Goal: Task Accomplishment & Management: Use online tool/utility

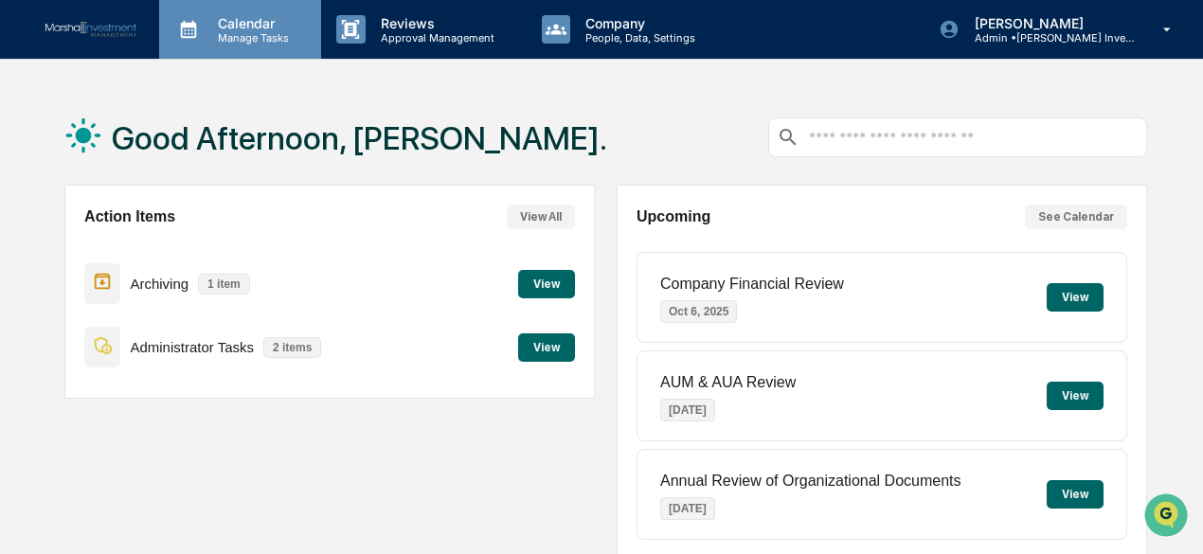
click at [235, 29] on p "Calendar" at bounding box center [251, 23] width 96 height 16
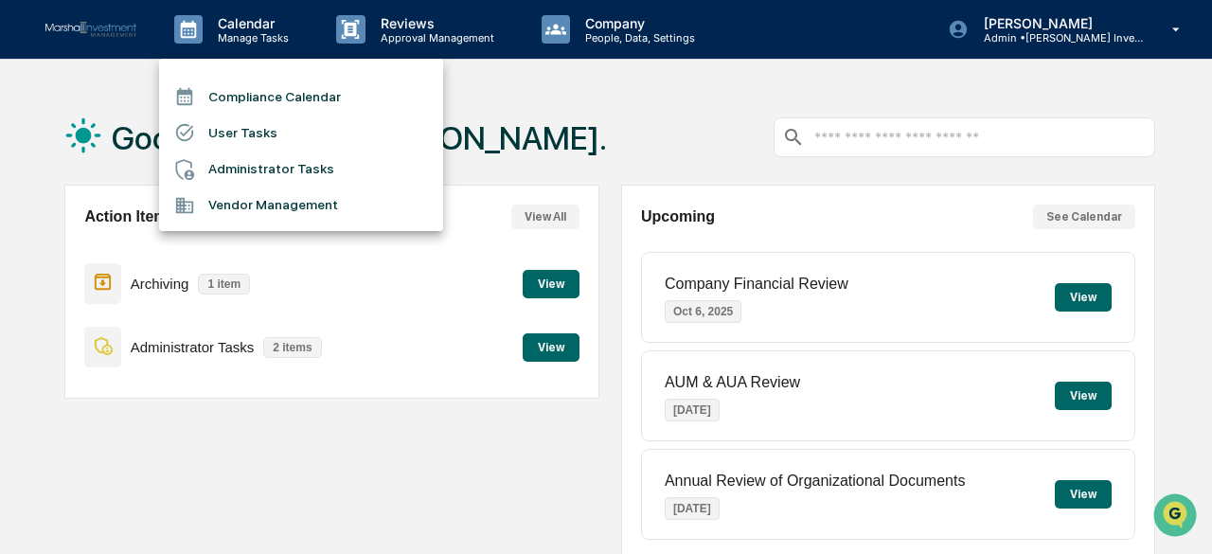
click at [239, 94] on li "Compliance Calendar" at bounding box center [301, 97] width 284 height 36
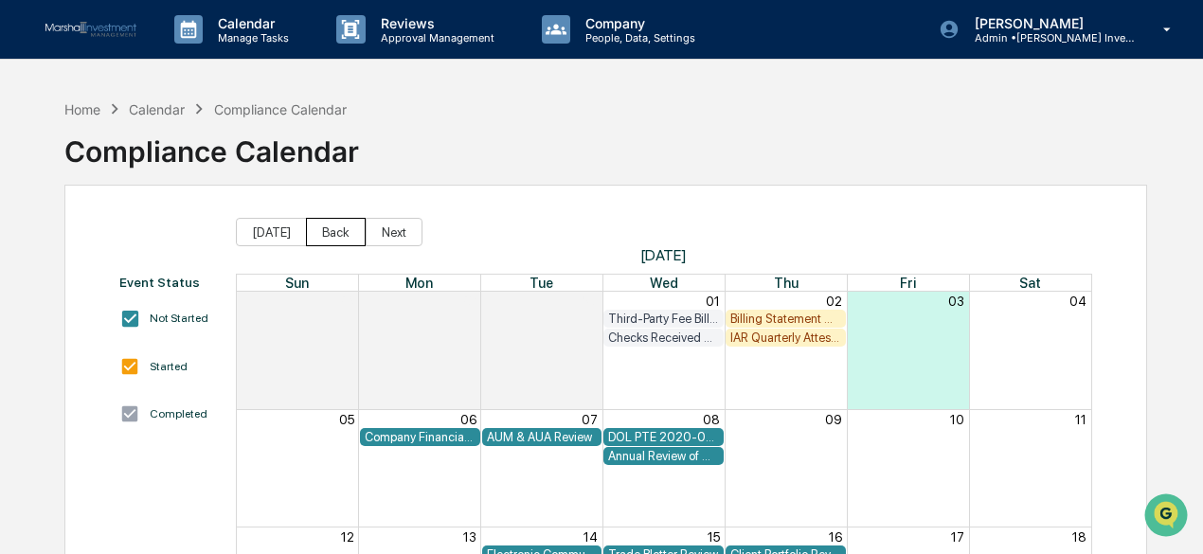
click at [314, 229] on button "Back" at bounding box center [336, 232] width 60 height 28
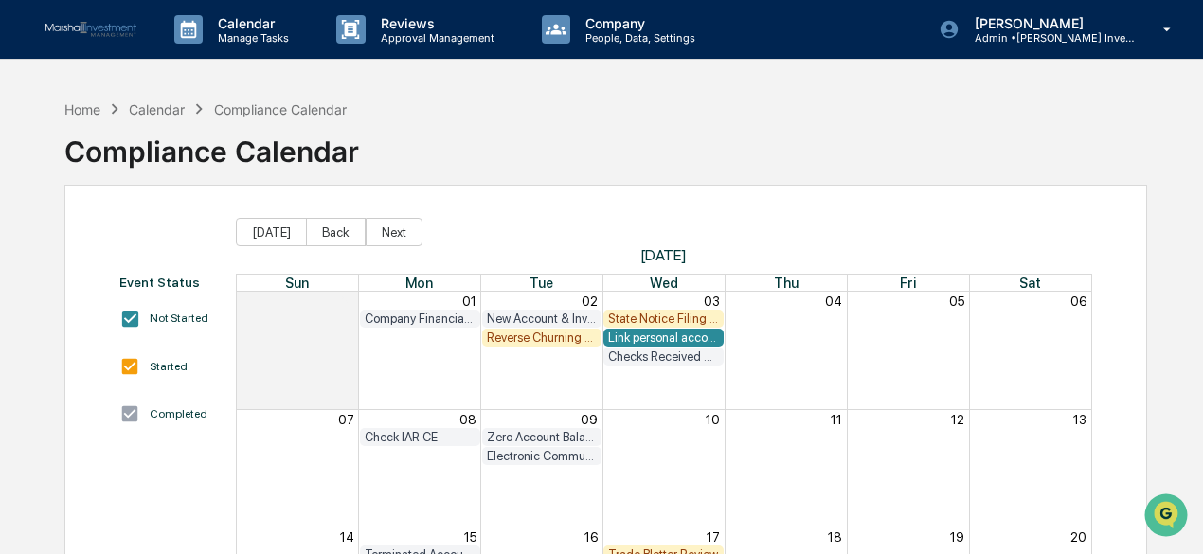
click at [654, 314] on div "State Notice Filing Review" at bounding box center [663, 319] width 111 height 14
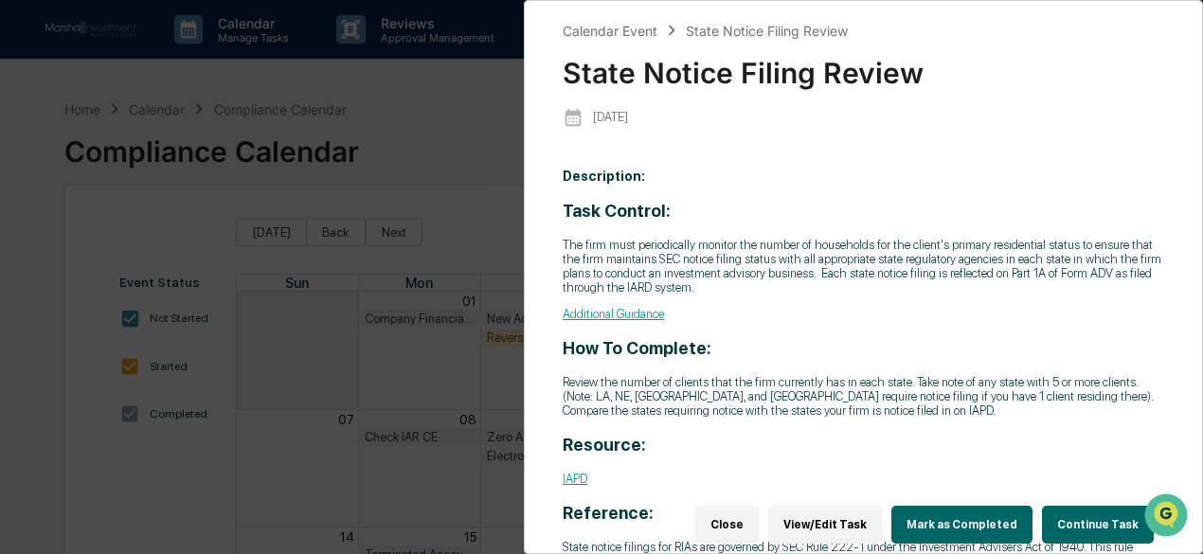
click at [1120, 513] on button "Continue Task" at bounding box center [1098, 525] width 112 height 38
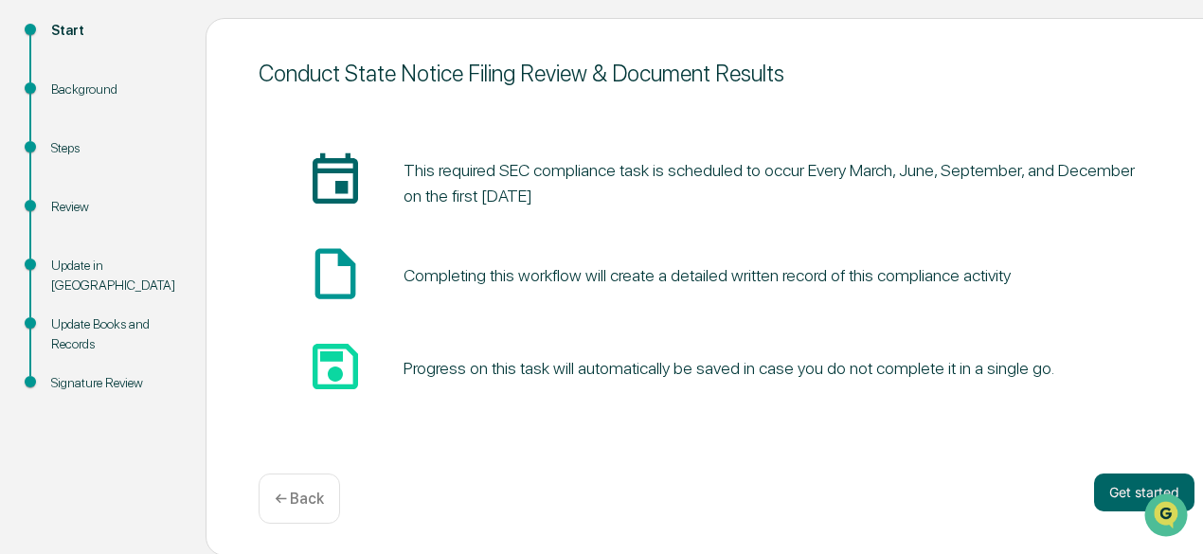
scroll to position [208, 0]
click at [1094, 480] on button "Get started" at bounding box center [1144, 492] width 100 height 38
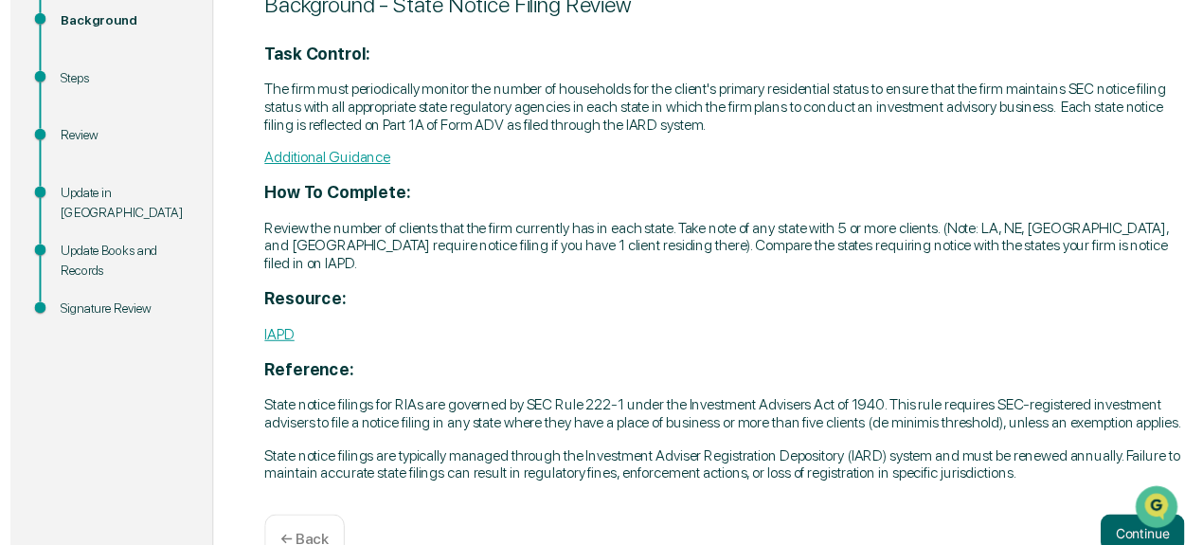
scroll to position [303, 0]
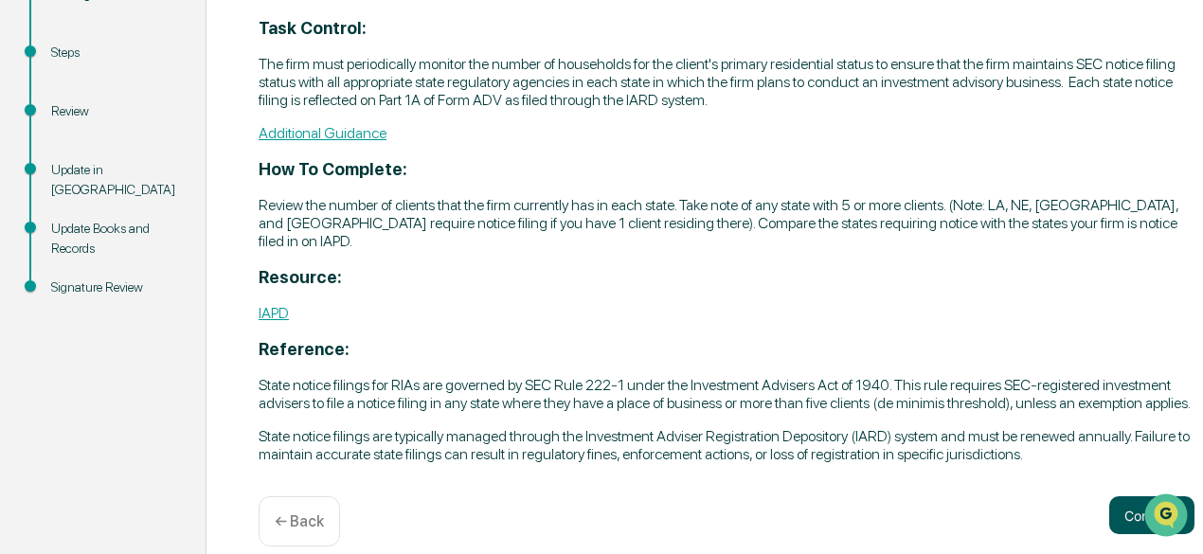
click at [1109, 518] on button "Continue" at bounding box center [1151, 515] width 85 height 38
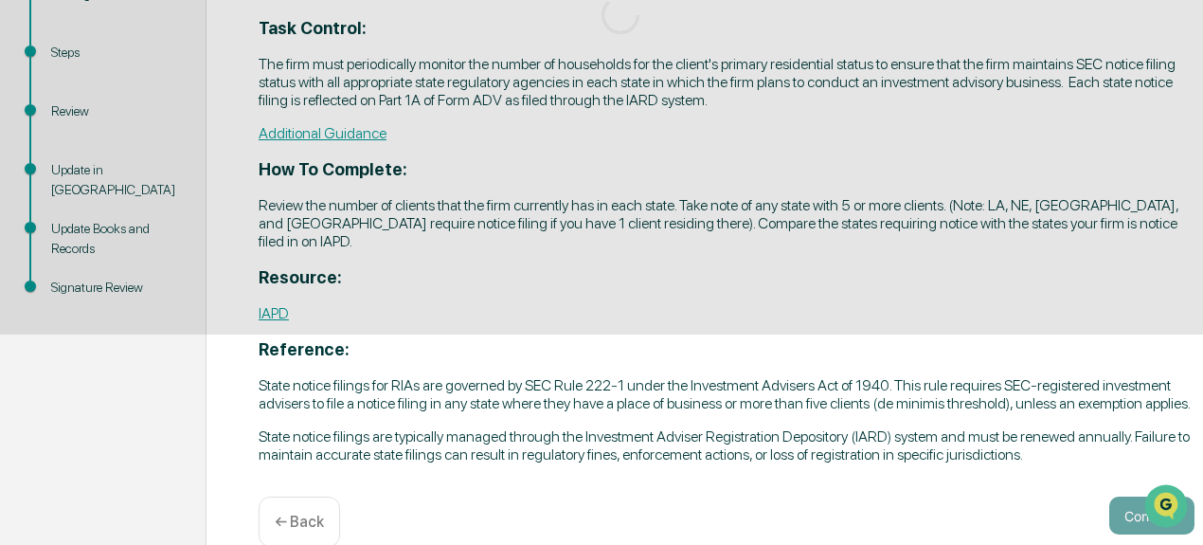
scroll to position [266, 0]
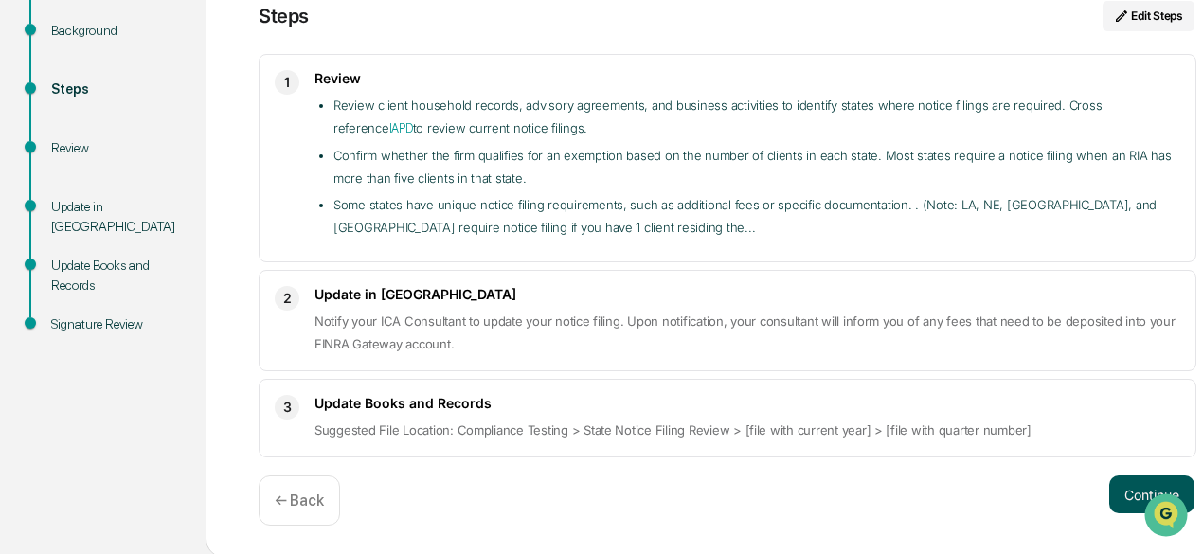
click at [1109, 480] on button "Continue" at bounding box center [1151, 494] width 85 height 38
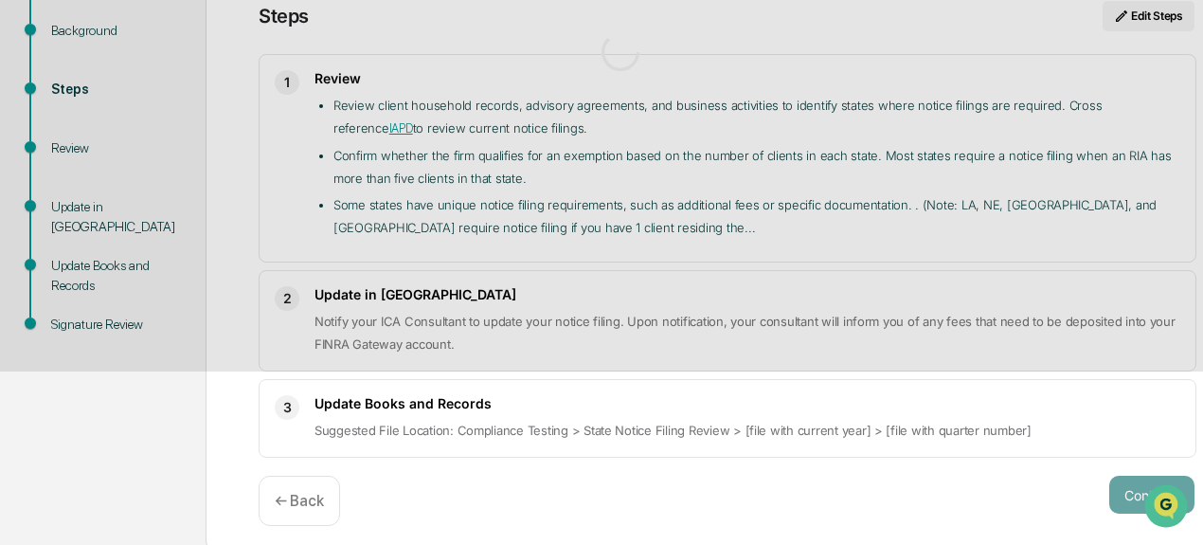
scroll to position [120, 0]
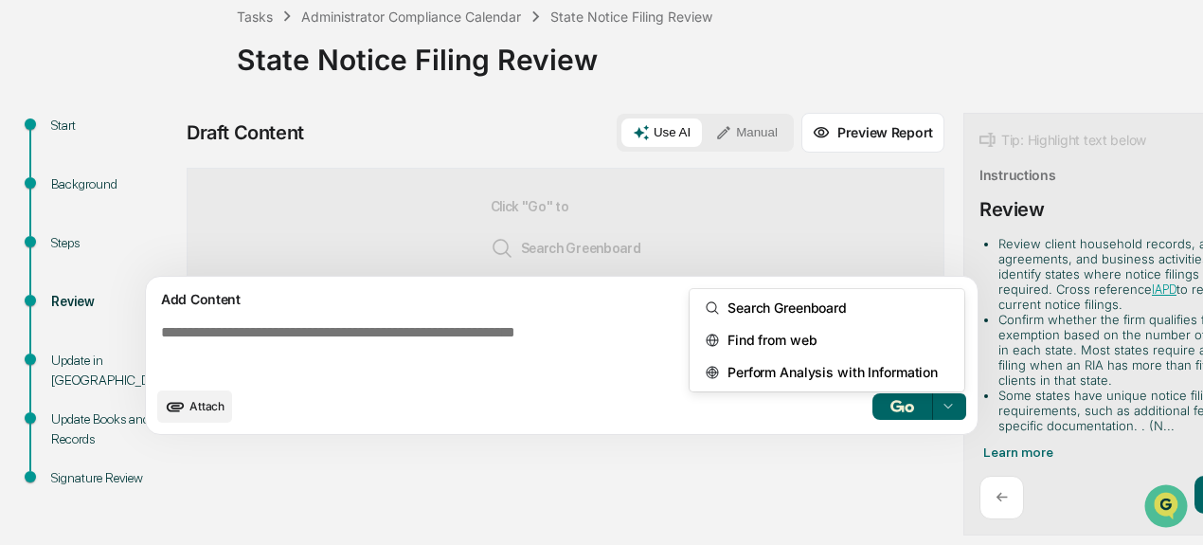
click at [933, 410] on div at bounding box center [948, 406] width 30 height 30
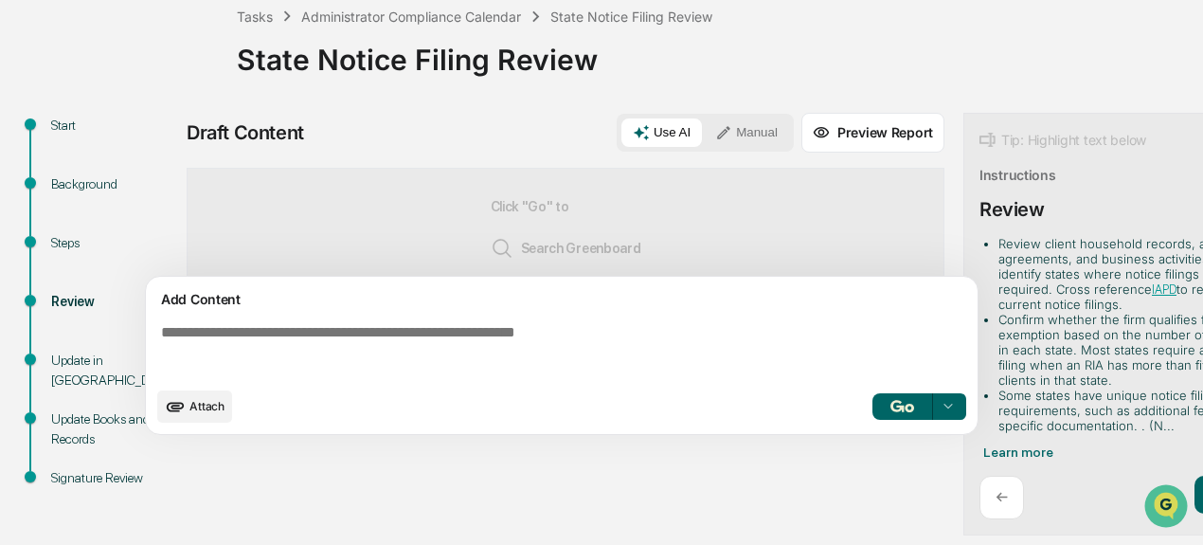
click at [933, 416] on div at bounding box center [948, 406] width 30 height 30
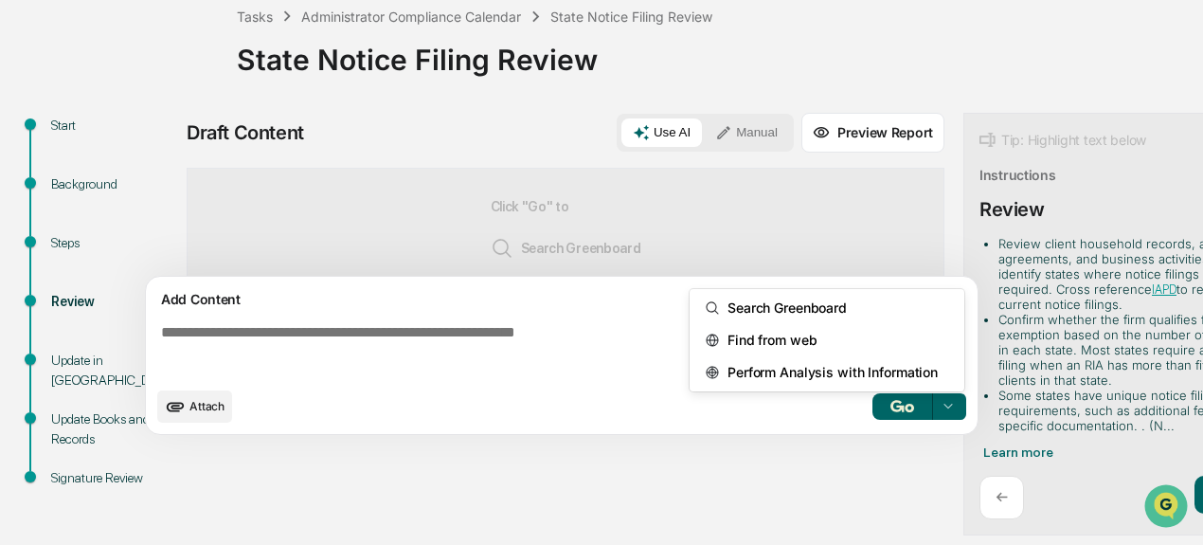
click at [189, 410] on span "Attach" at bounding box center [206, 406] width 35 height 14
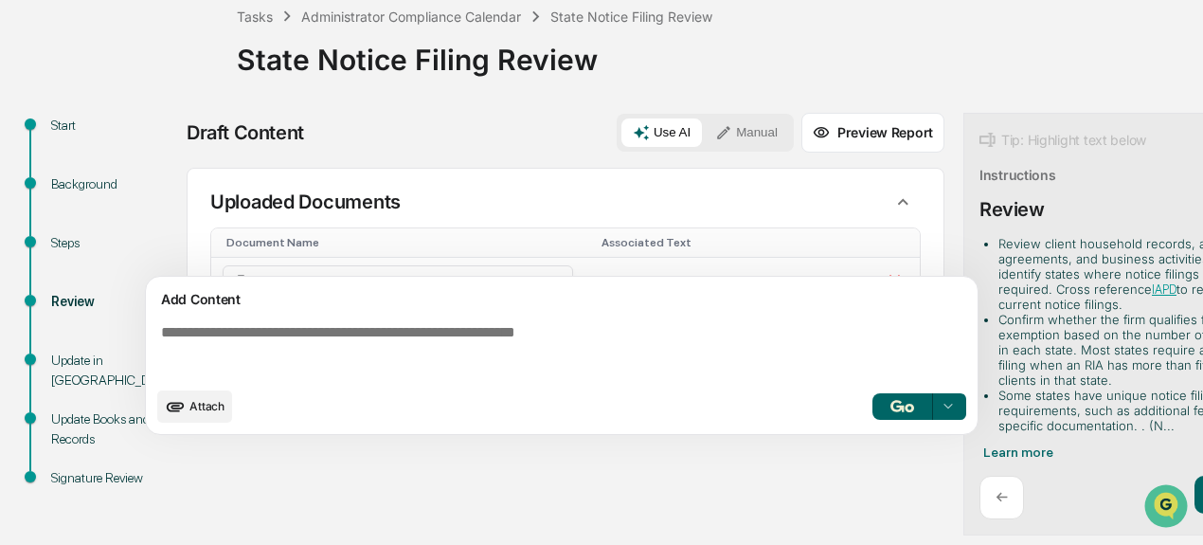
click at [933, 398] on div at bounding box center [948, 406] width 30 height 30
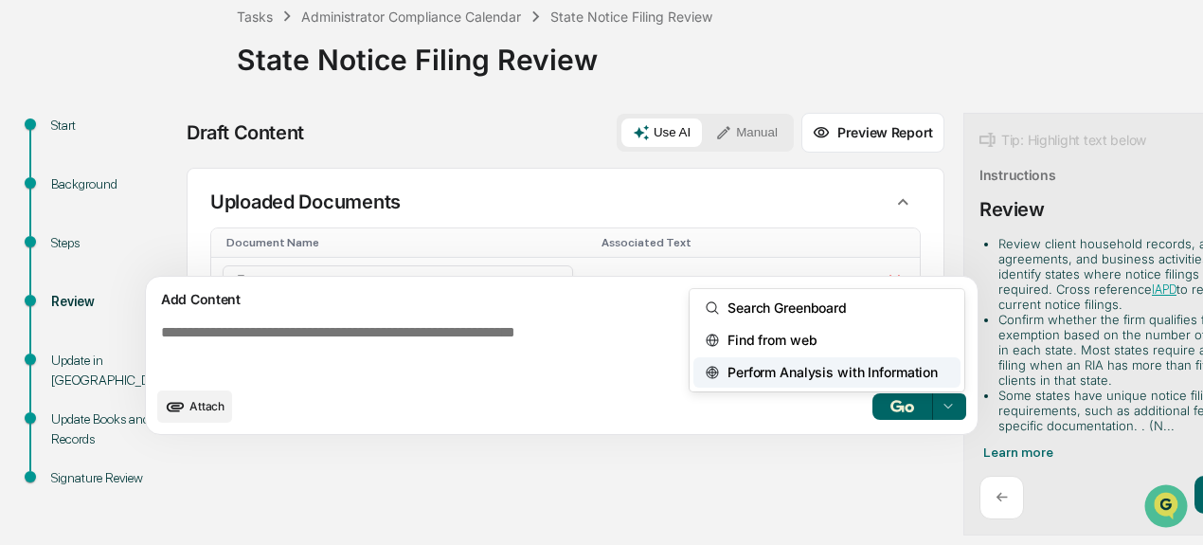
click at [802, 368] on span "Perform Analysis with Information" at bounding box center [829, 372] width 218 height 30
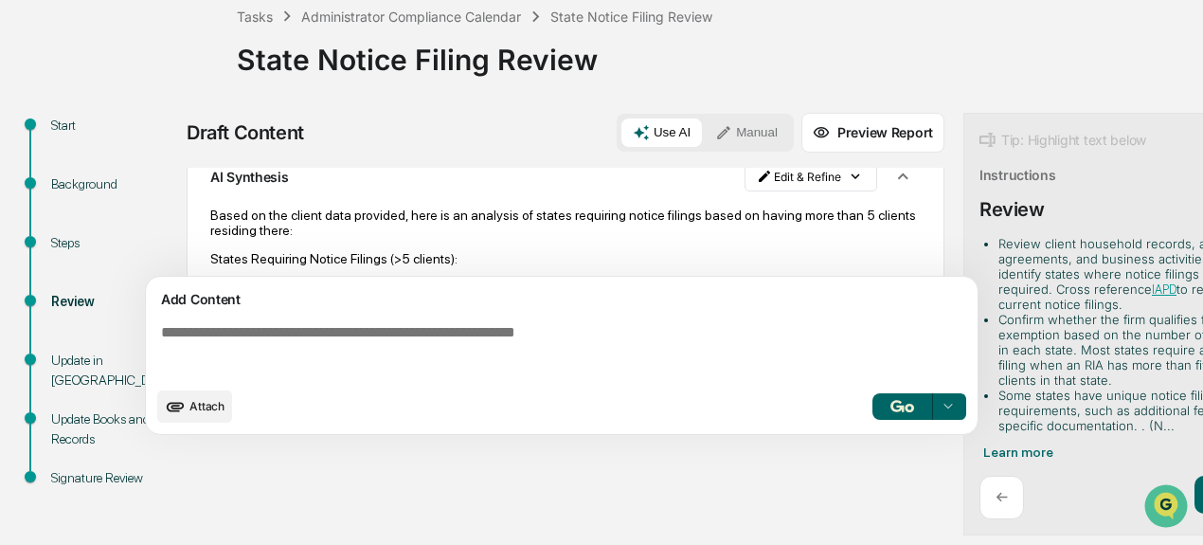
scroll to position [234, 0]
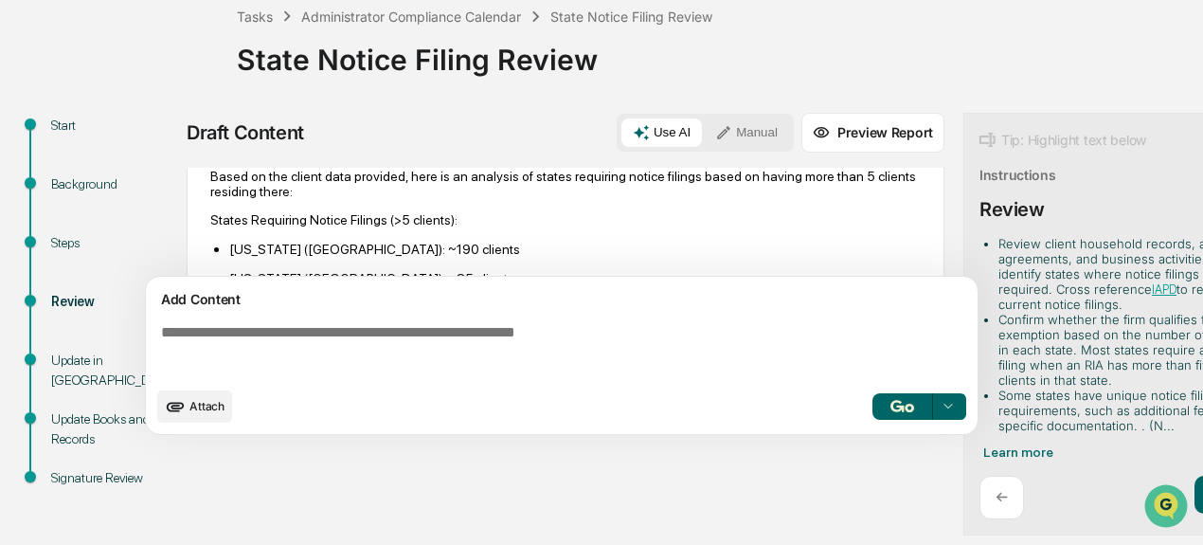
click at [419, 509] on div "Draft Content Use AI Manual Preview Report Sources Uploaded Documents Document …" at bounding box center [717, 324] width 1061 height 423
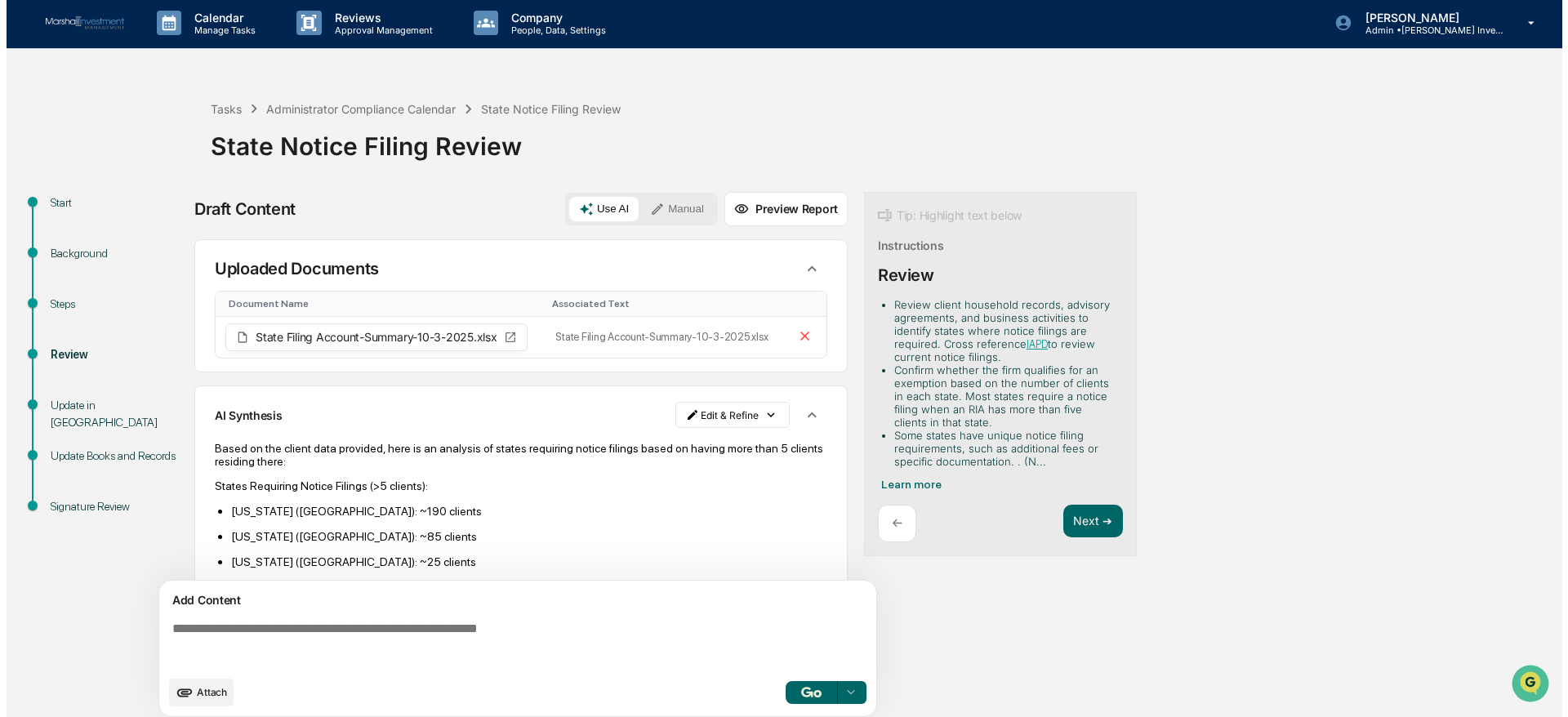
scroll to position [0, 0]
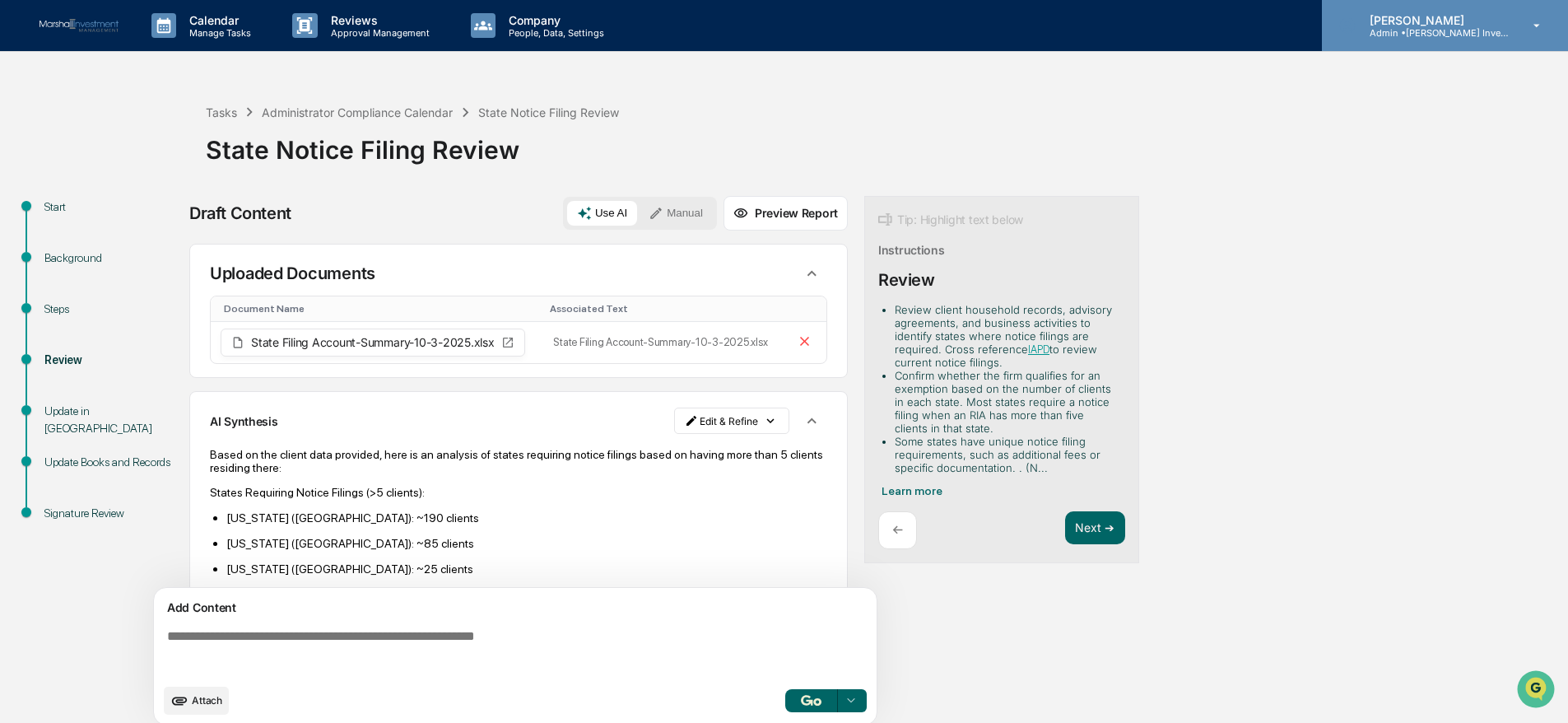
click at [1045, 34] on div "[PERSON_NAME] Admin • [PERSON_NAME] Investment Management" at bounding box center [1445, 25] width 246 height 51
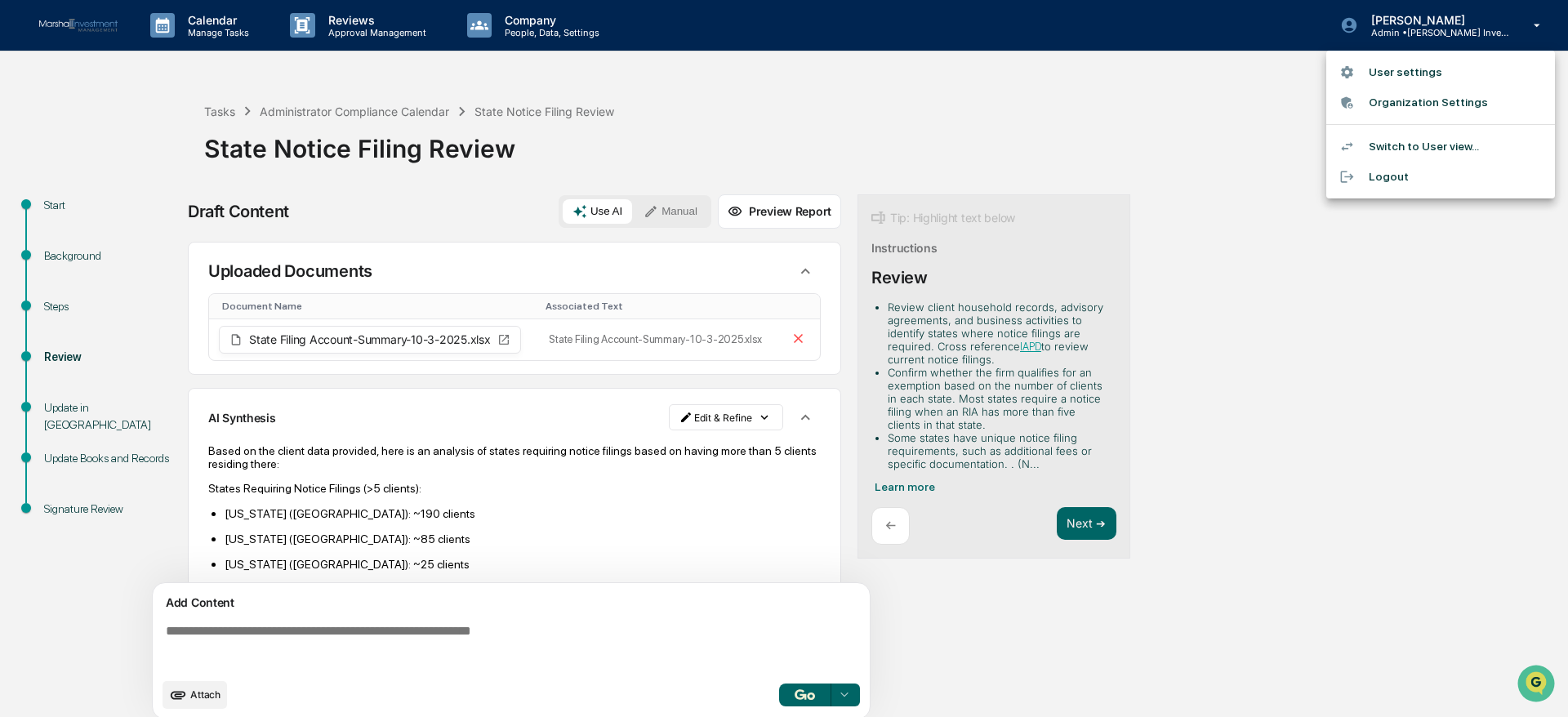
click at [1036, 179] on li "Logout" at bounding box center [1440, 177] width 228 height 30
